Goal: Transaction & Acquisition: Purchase product/service

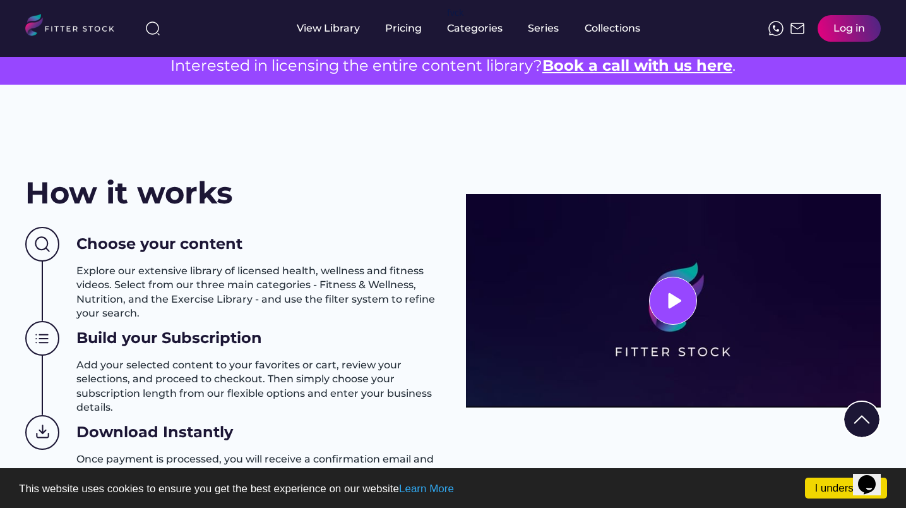
scroll to position [450, 0]
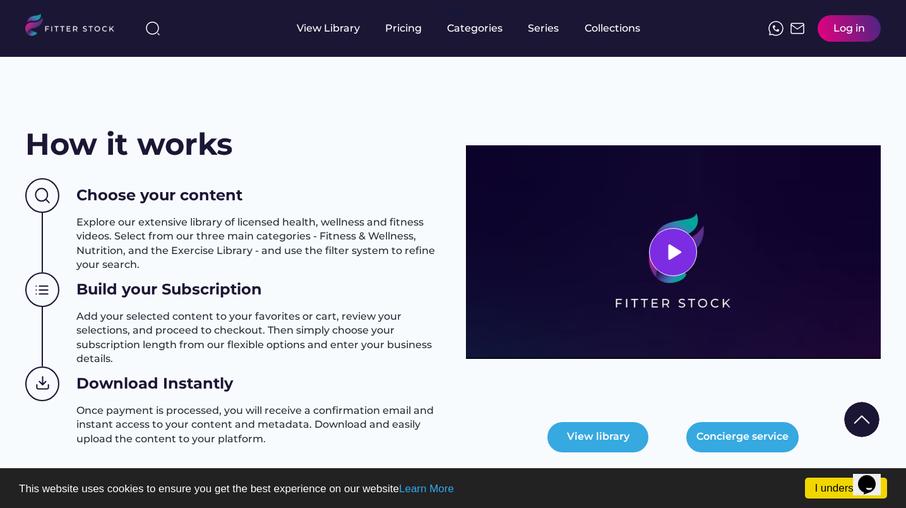
click at [677, 254] on use at bounding box center [672, 251] width 19 height 19
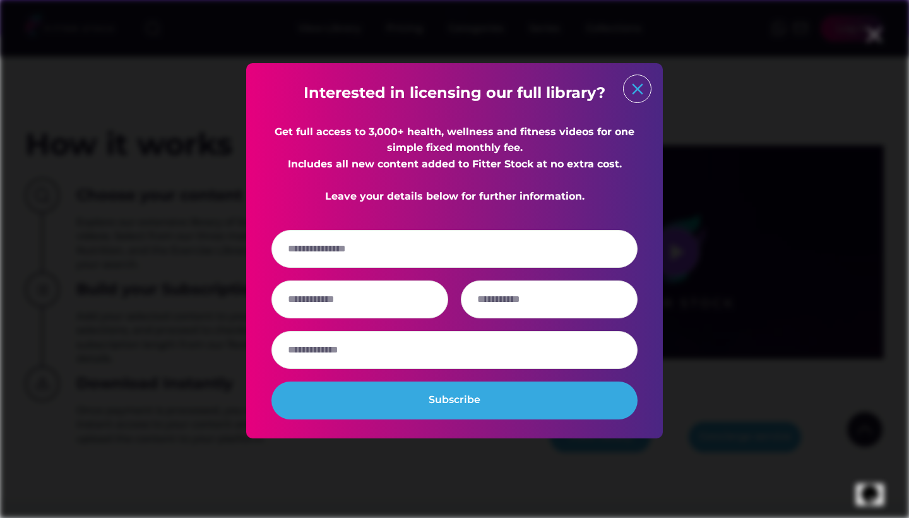
click at [640, 90] on text "close" at bounding box center [637, 89] width 19 height 19
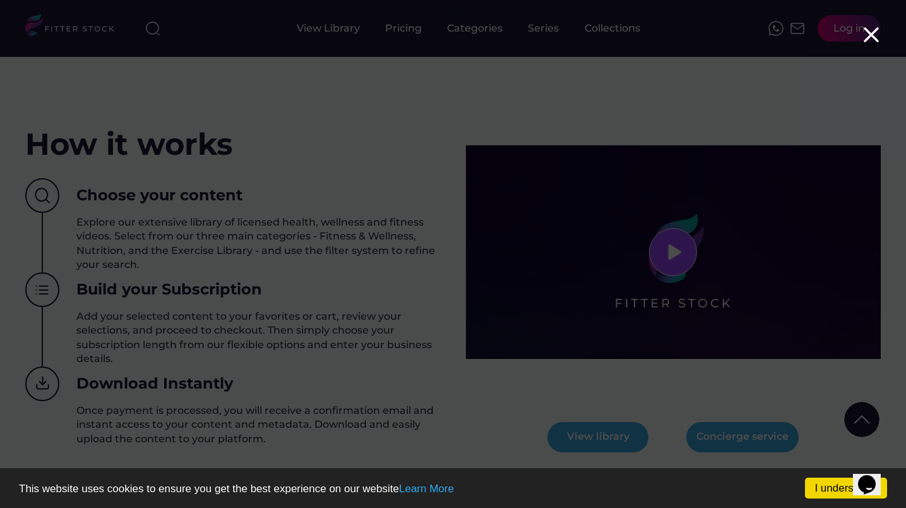
click at [871, 38] on icon at bounding box center [871, 34] width 25 height 25
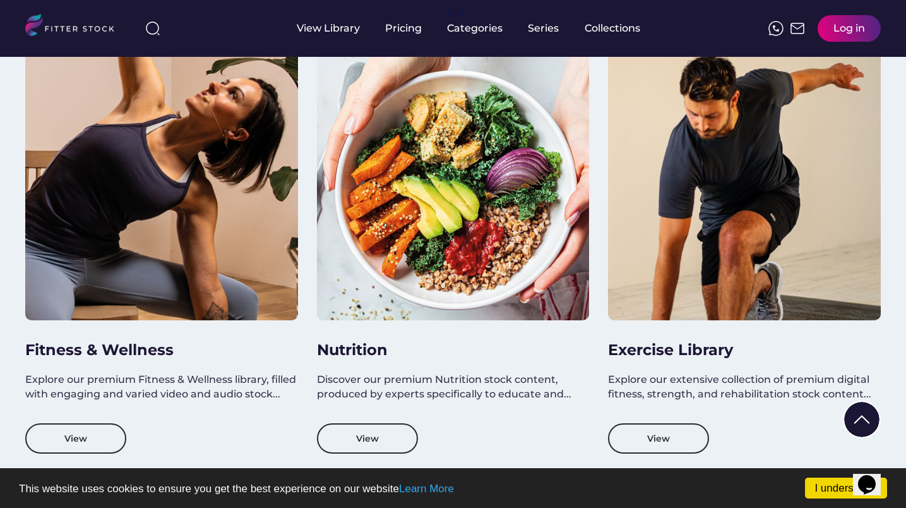
scroll to position [1081, 0]
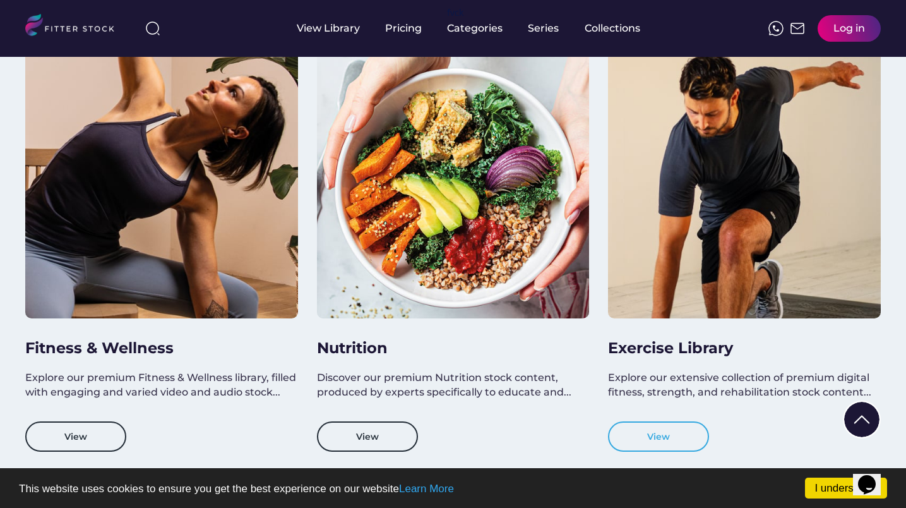
click at [663, 437] on button "View" at bounding box center [658, 436] width 101 height 30
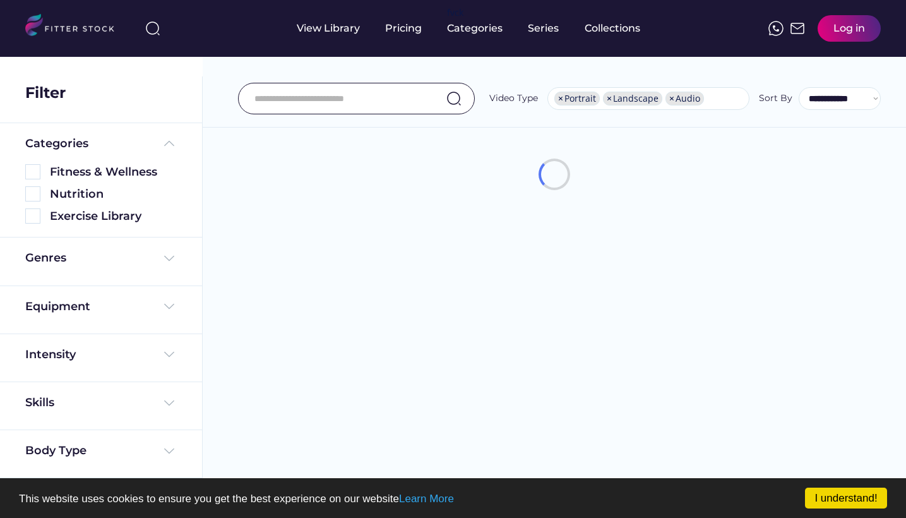
select select "**********"
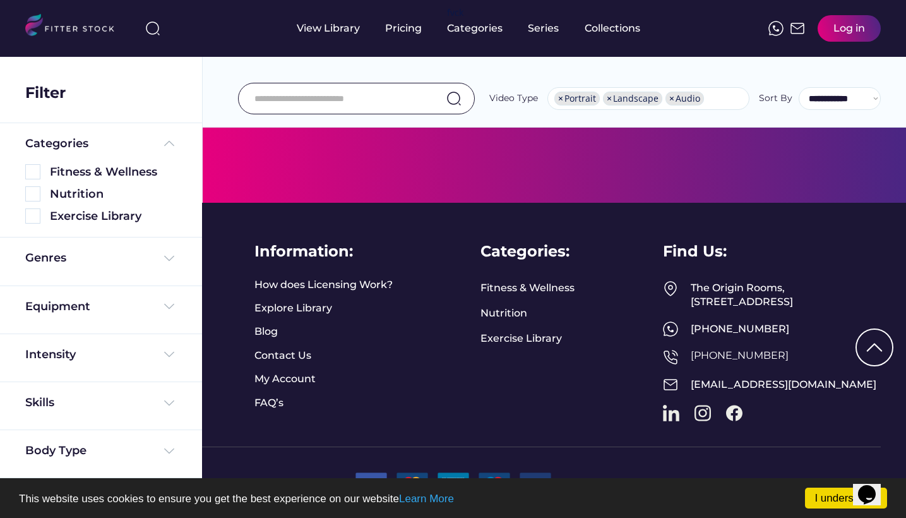
scroll to position [527, 0]
click at [535, 331] on link "Exercise Library" at bounding box center [520, 338] width 81 height 14
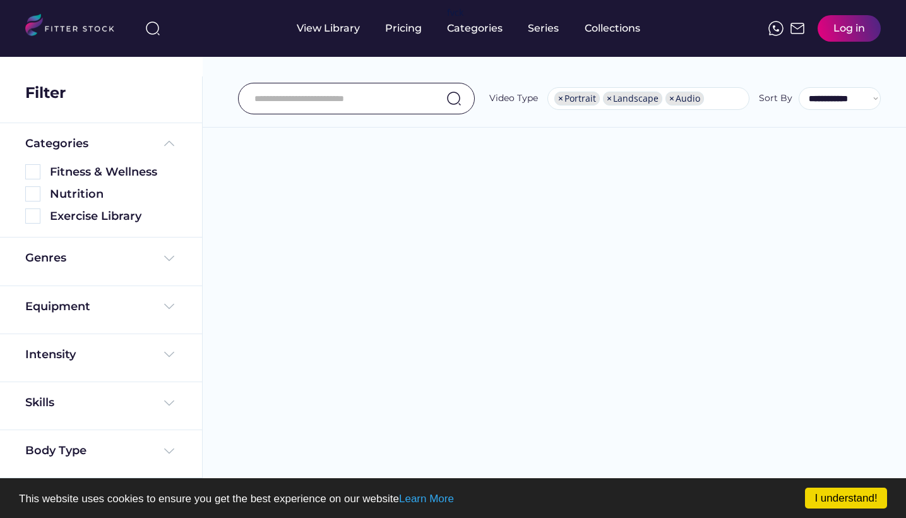
select select "**********"
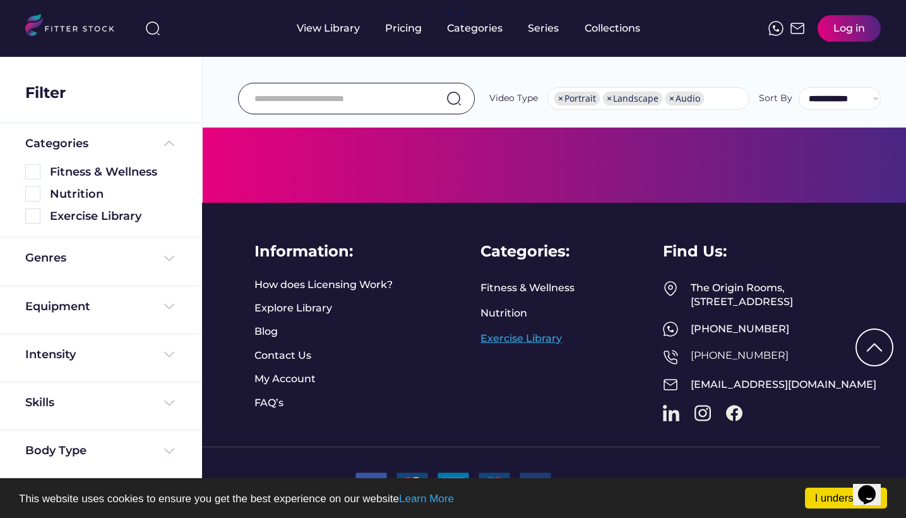
scroll to position [527, 0]
click at [321, 301] on link "Explore Library" at bounding box center [293, 308] width 78 height 14
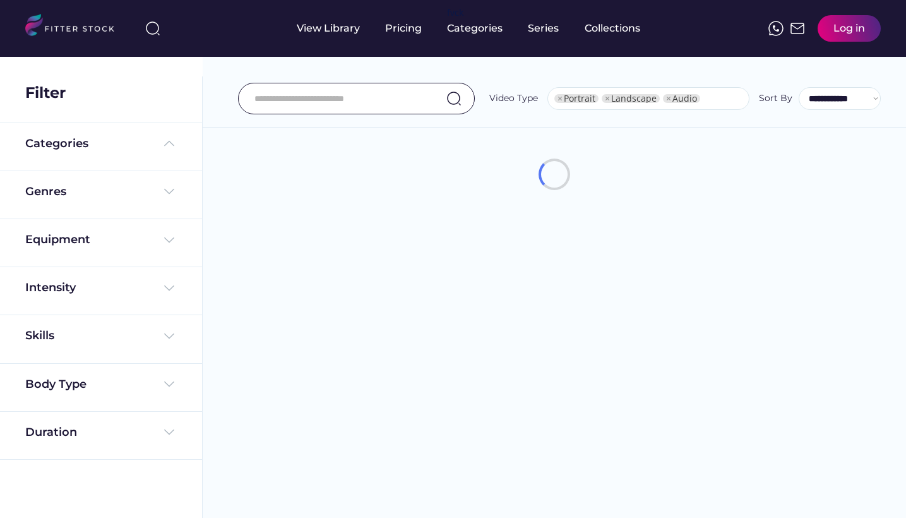
select select "**********"
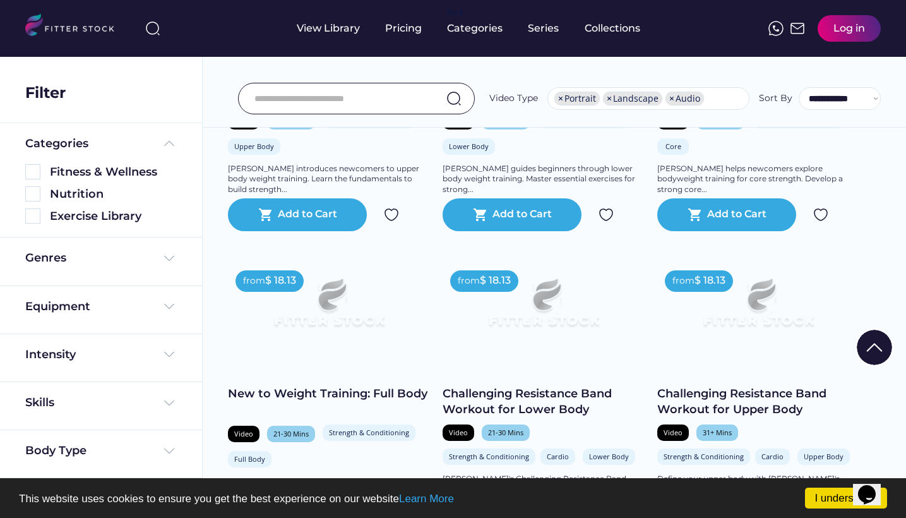
scroll to position [2080, 0]
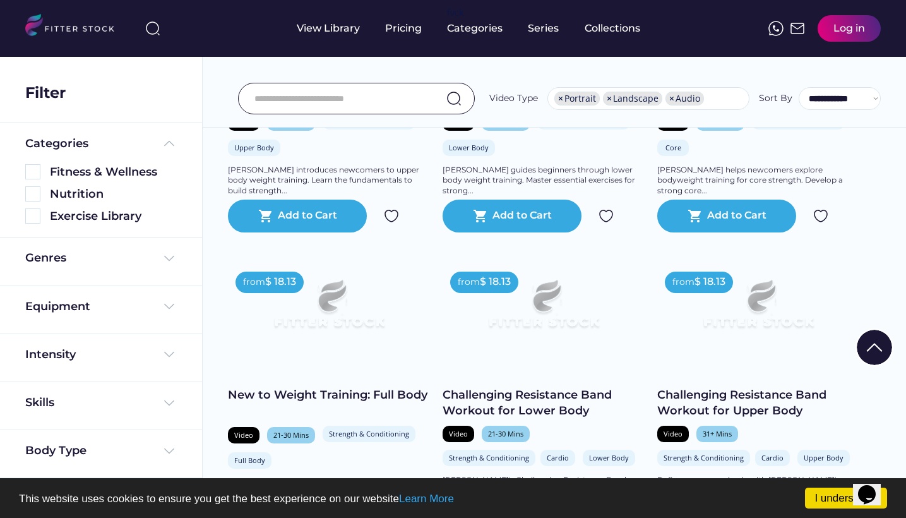
click at [511, 340] on img at bounding box center [544, 309] width 162 height 91
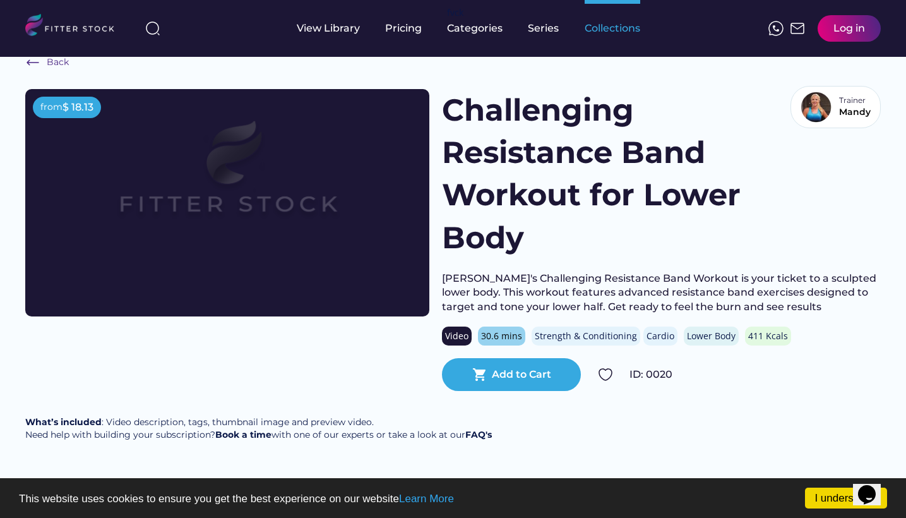
scroll to position [27, 0]
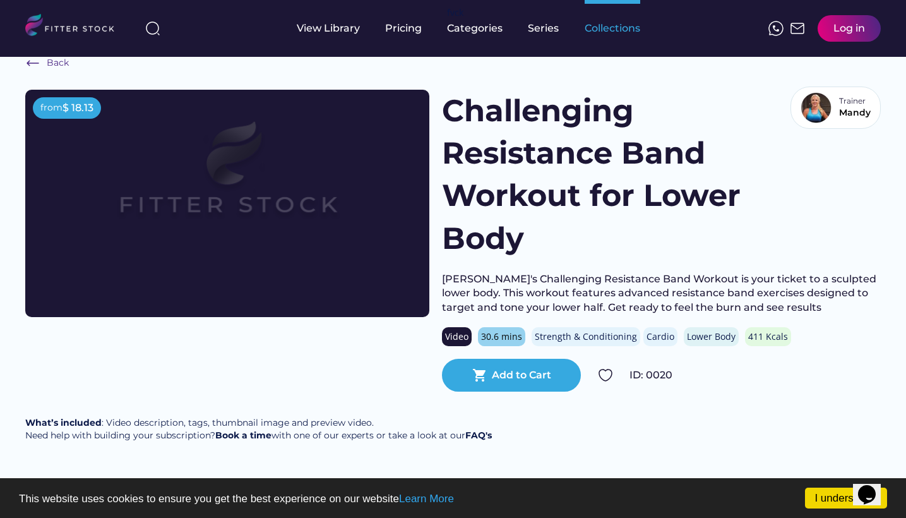
click at [614, 30] on div "Collections" at bounding box center [613, 28] width 56 height 14
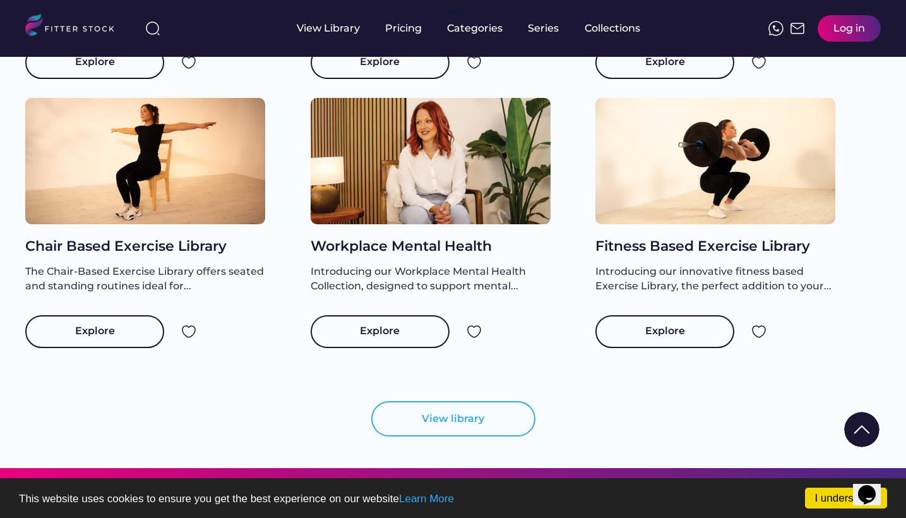
scroll to position [1229, 0]
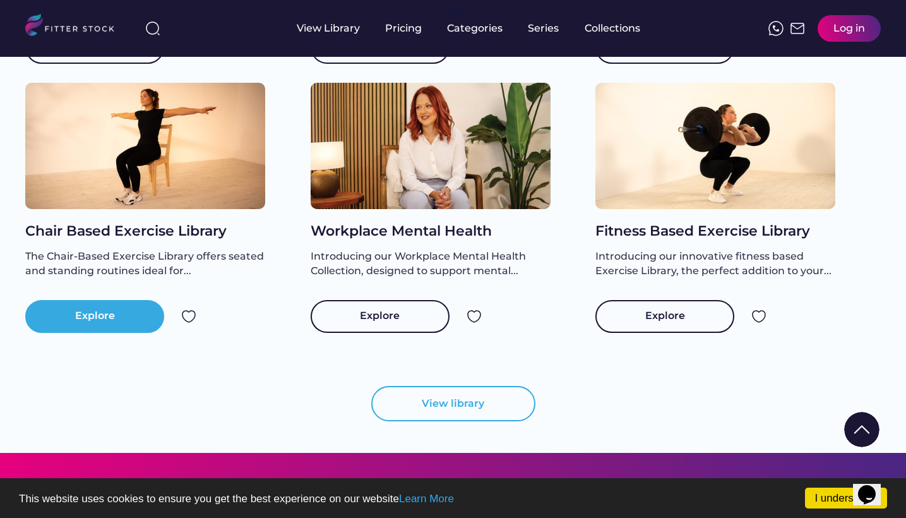
click at [99, 324] on div "Explore" at bounding box center [95, 316] width 40 height 15
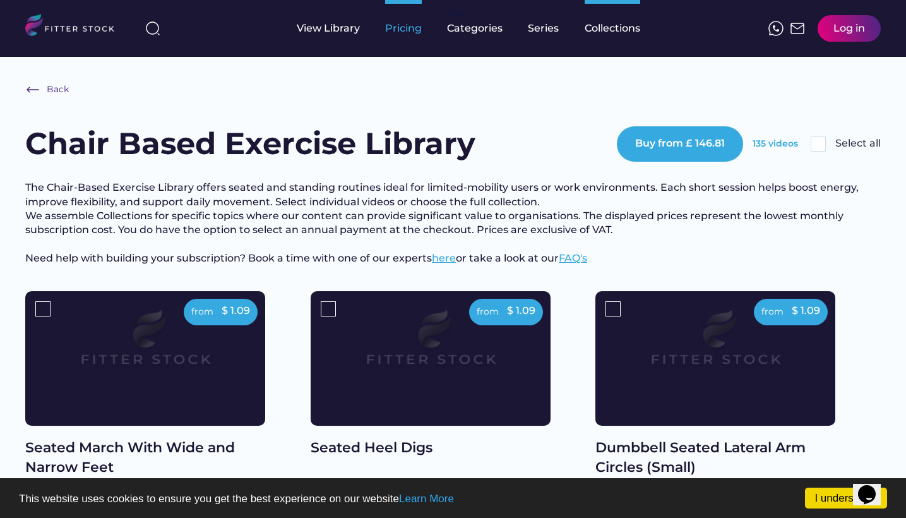
scroll to position [2, 0]
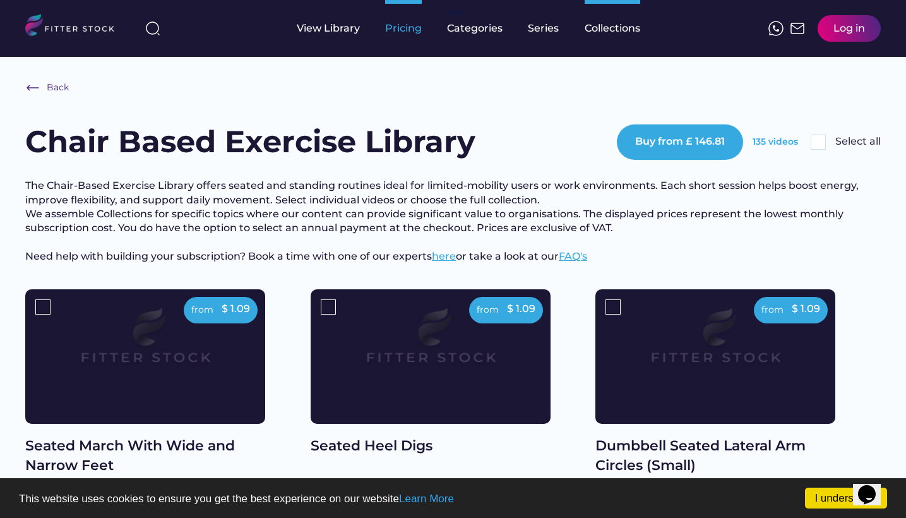
click at [395, 27] on div "Pricing" at bounding box center [403, 28] width 37 height 14
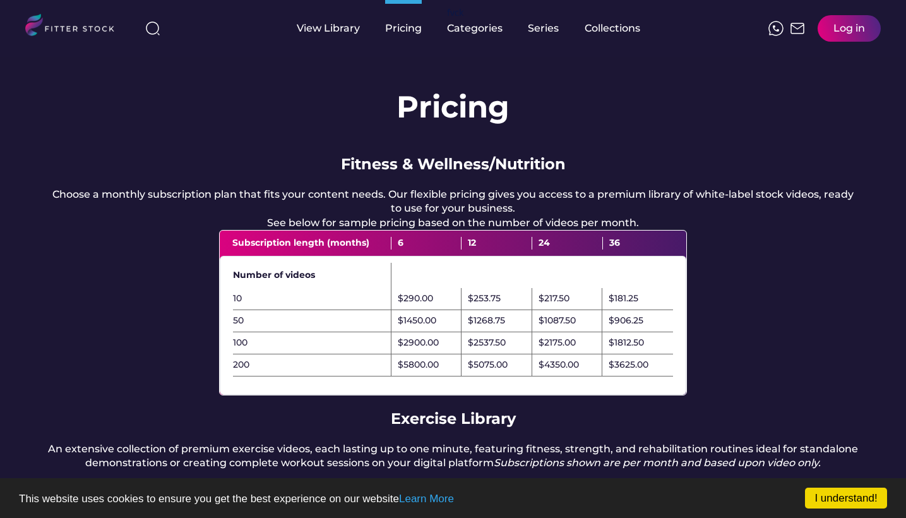
scroll to position [15, 0]
